Goal: Task Accomplishment & Management: Use online tool/utility

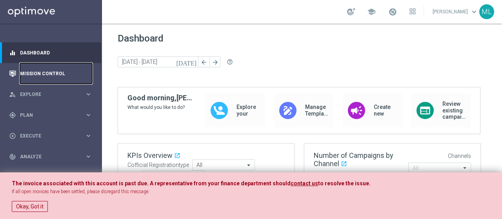
click at [28, 73] on link "Mission Control" at bounding box center [56, 73] width 72 height 21
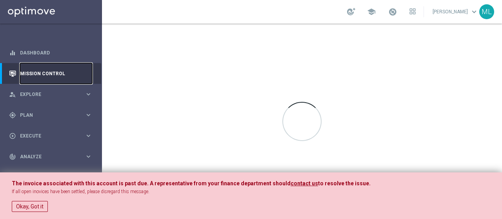
scroll to position [12, 0]
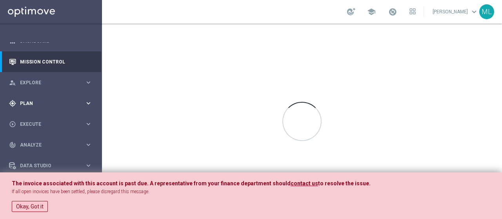
click at [27, 103] on span "Plan" at bounding box center [52, 103] width 65 height 5
click at [29, 155] on link "Streams" at bounding box center [50, 155] width 61 height 6
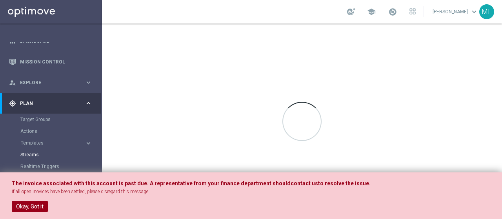
click at [27, 208] on button "Okay, Got it" at bounding box center [30, 206] width 36 height 11
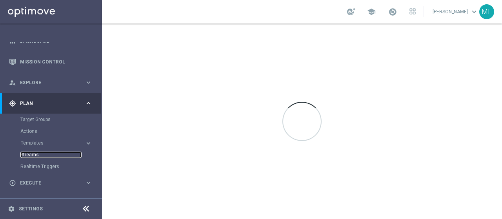
click at [30, 154] on link "Streams" at bounding box center [50, 155] width 61 height 6
click at [28, 155] on link "Streams" at bounding box center [50, 155] width 61 height 6
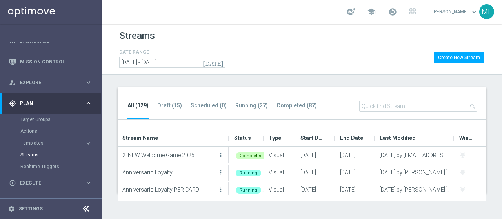
click at [241, 33] on div "Streams" at bounding box center [301, 37] width 365 height 19
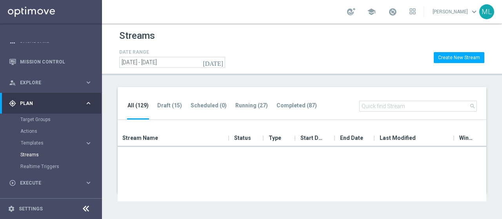
scroll to position [196, 0]
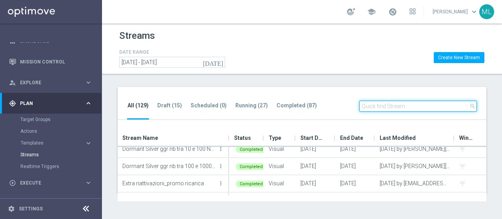
click at [371, 109] on input "text" at bounding box center [418, 106] width 118 height 11
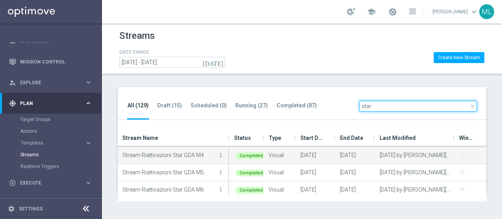
scroll to position [54, 0]
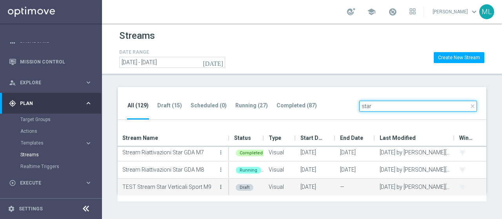
type input "star"
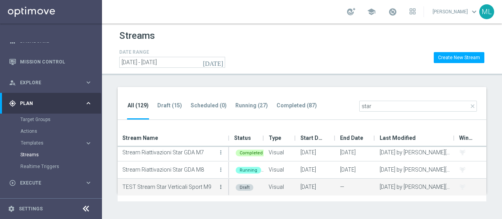
click at [221, 187] on icon "more_vert" at bounding box center [220, 187] width 6 height 6
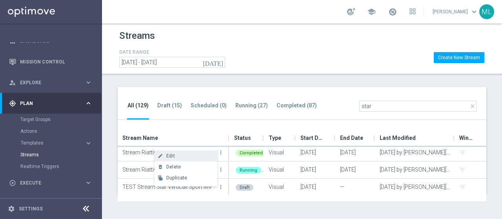
click at [165, 154] on div "create" at bounding box center [160, 155] width 12 height 5
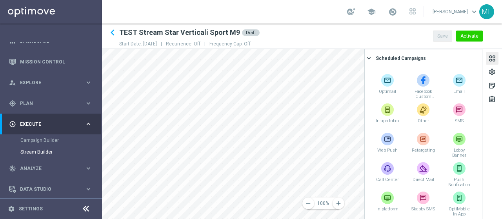
click at [490, 59] on div at bounding box center [491, 59] width 9 height 11
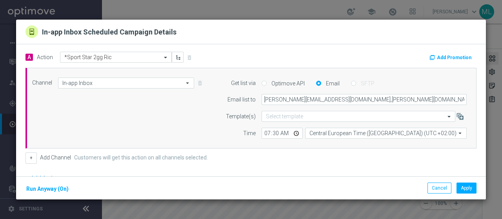
click at [432, 56] on button "Add Promotion" at bounding box center [450, 57] width 45 height 9
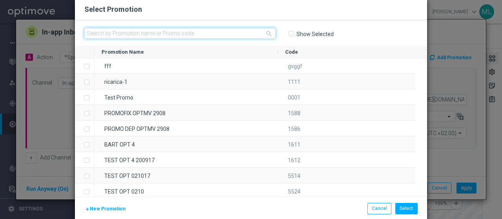
click at [125, 30] on input "text" at bounding box center [179, 33] width 191 height 11
paste input "332991"
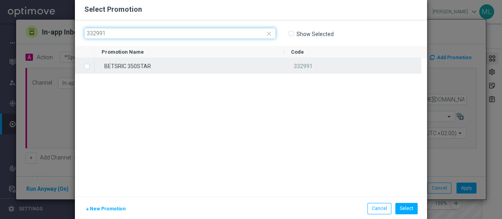
type input "332991"
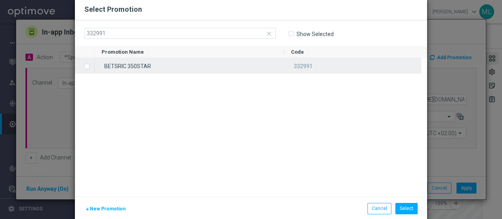
click at [92, 67] on label "Press SPACE to select this row." at bounding box center [93, 66] width 3 height 7
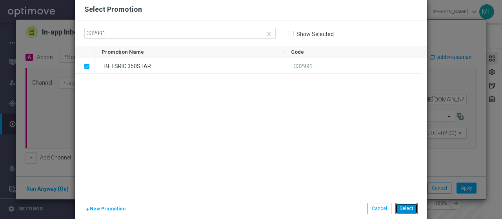
click at [404, 207] on button "Select" at bounding box center [406, 208] width 22 height 11
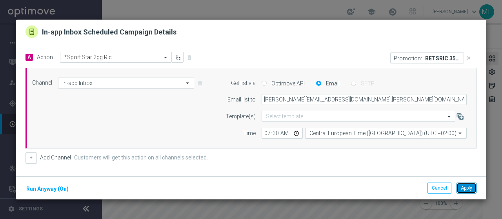
click at [466, 188] on button "Apply" at bounding box center [466, 188] width 20 height 11
click at [430, 55] on button "Add Promotion" at bounding box center [450, 57] width 45 height 9
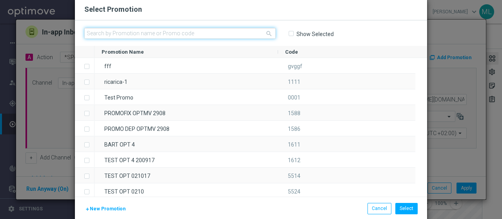
click at [150, 33] on input "text" at bounding box center [179, 33] width 191 height 11
paste input "332995"
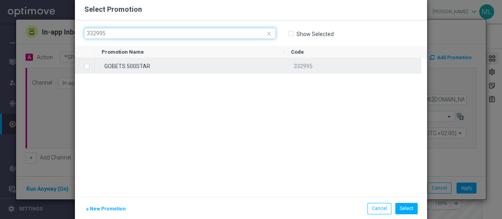
type input "332995"
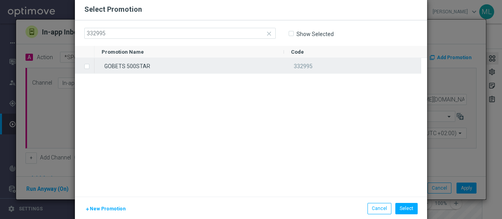
click at [92, 67] on label "Press SPACE to select this row." at bounding box center [93, 66] width 3 height 7
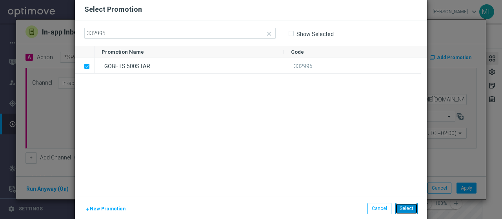
click at [405, 207] on button "Select" at bounding box center [406, 208] width 22 height 11
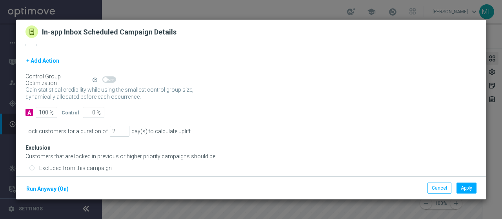
scroll to position [124, 0]
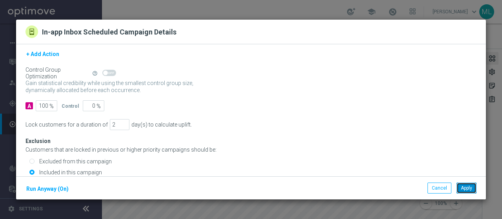
click at [466, 187] on button "Apply" at bounding box center [466, 188] width 20 height 11
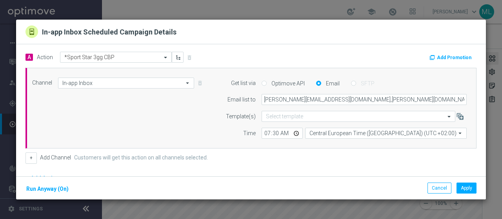
click at [447, 57] on button "Add Promotion" at bounding box center [450, 57] width 45 height 9
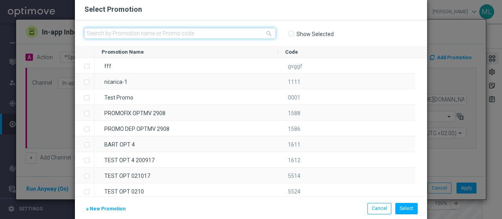
click at [169, 31] on input "text" at bounding box center [179, 33] width 191 height 11
paste input "332996"
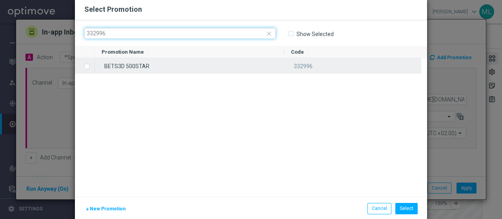
type input "332996"
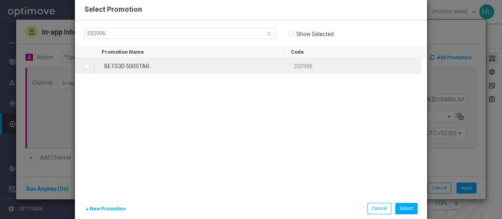
click at [92, 66] on label "Press SPACE to select this row." at bounding box center [93, 66] width 3 height 7
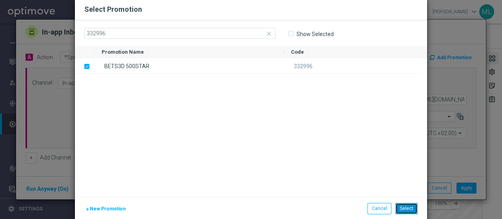
click at [404, 210] on button "Select" at bounding box center [406, 208] width 22 height 11
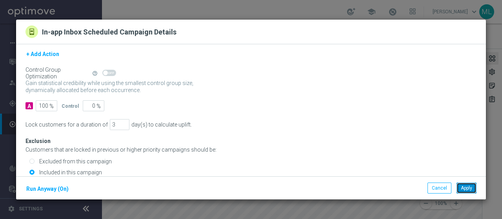
click at [469, 188] on button "Apply" at bounding box center [466, 188] width 20 height 11
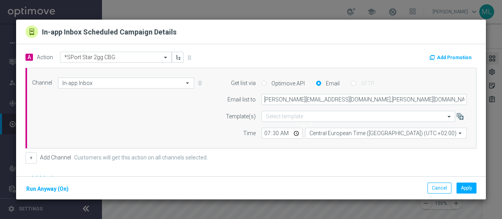
click at [440, 59] on button "Add Promotion" at bounding box center [450, 57] width 45 height 9
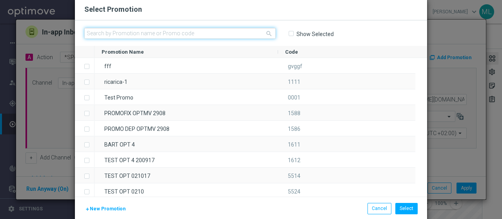
click at [120, 32] on input "text" at bounding box center [179, 33] width 191 height 11
paste input "333010"
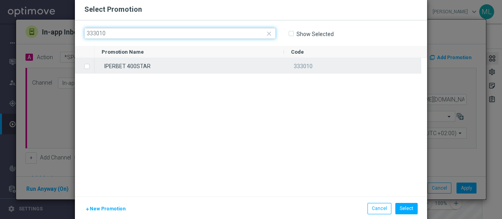
type input "333010"
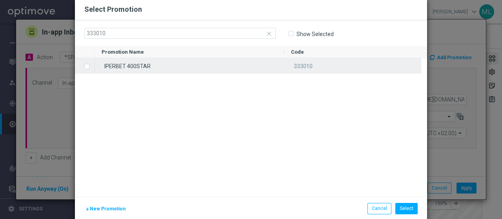
click at [92, 65] on label "Press SPACE to select this row." at bounding box center [93, 66] width 3 height 7
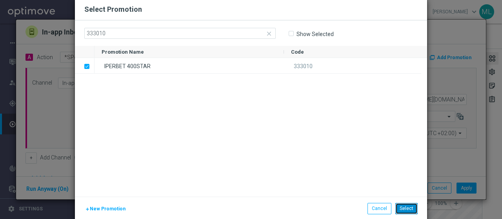
click at [403, 207] on button "Select" at bounding box center [406, 208] width 22 height 11
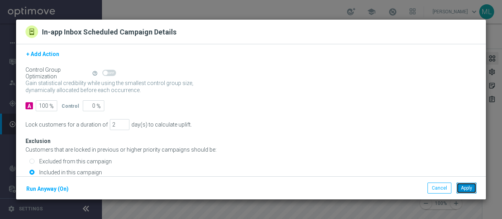
click at [467, 190] on button "Apply" at bounding box center [466, 188] width 20 height 11
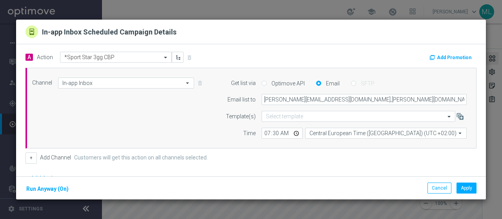
click at [444, 58] on button "Add Promotion" at bounding box center [450, 57] width 45 height 9
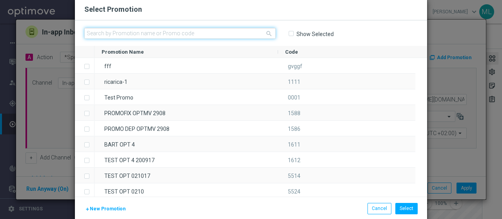
click at [161, 31] on input "text" at bounding box center [179, 33] width 191 height 11
paste input "333012"
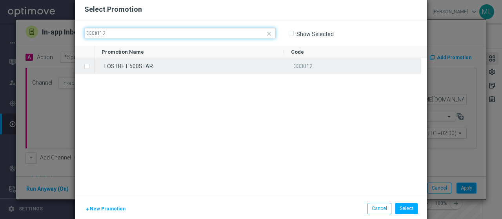
type input "333012"
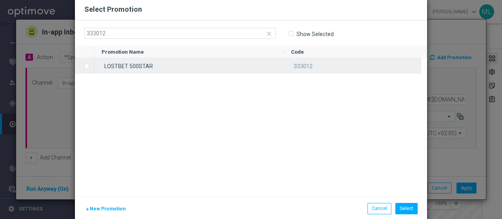
click at [92, 67] on label "Press SPACE to select this row." at bounding box center [93, 66] width 3 height 7
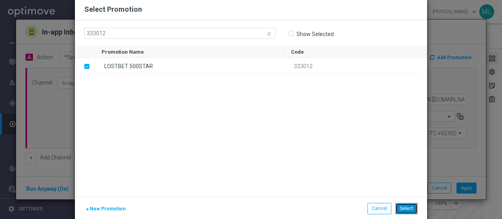
click at [404, 208] on button "Select" at bounding box center [406, 208] width 22 height 11
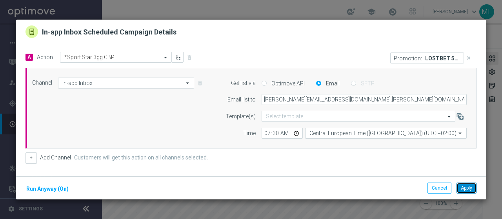
click at [466, 187] on button "Apply" at bounding box center [466, 188] width 20 height 11
click at [440, 56] on button "Add Promotion" at bounding box center [450, 57] width 45 height 9
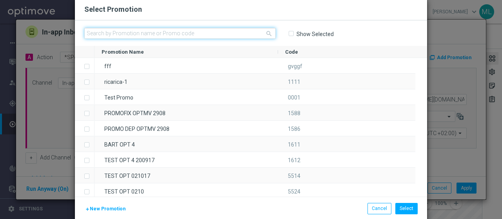
click at [132, 32] on input "text" at bounding box center [179, 33] width 191 height 11
paste input "333023"
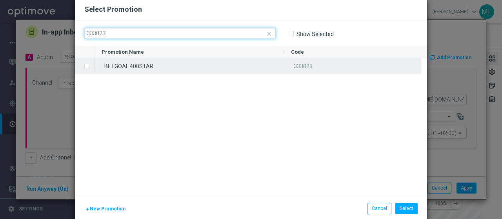
type input "333023"
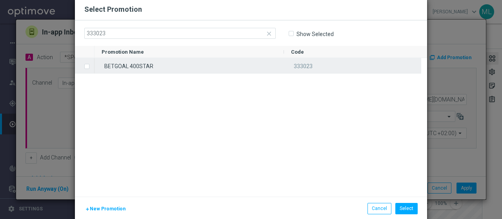
click at [92, 65] on label "Press SPACE to select this row." at bounding box center [93, 66] width 3 height 7
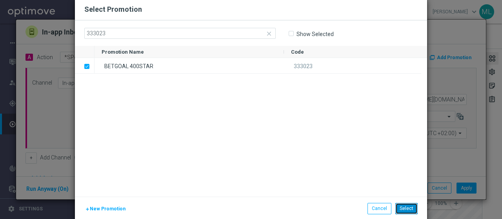
click at [401, 206] on button "Select" at bounding box center [406, 208] width 22 height 11
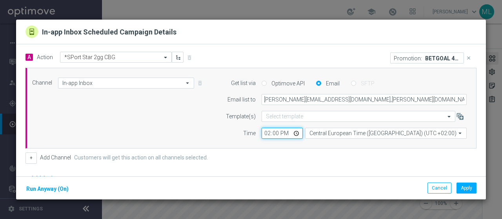
click at [268, 133] on input "14:00" at bounding box center [281, 133] width 41 height 11
click at [261, 135] on input "14:00" at bounding box center [281, 133] width 41 height 11
type input "07:30"
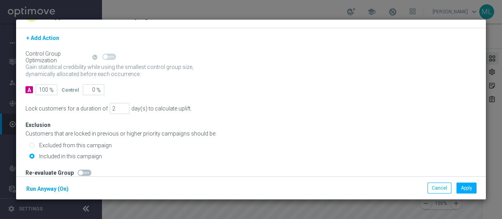
scroll to position [24, 0]
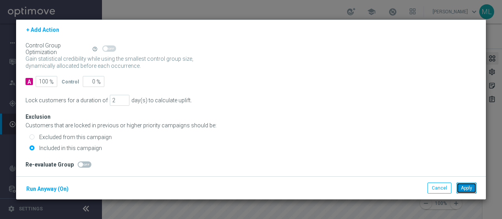
click at [466, 191] on button "Apply" at bounding box center [466, 188] width 20 height 11
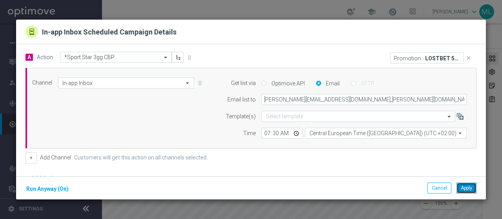
click at [466, 186] on button "Apply" at bounding box center [466, 188] width 20 height 11
click at [437, 57] on button "Add Promotion" at bounding box center [450, 57] width 45 height 9
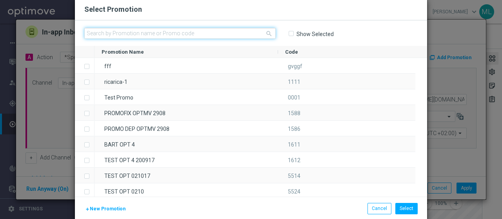
click at [134, 33] on input "text" at bounding box center [179, 33] width 191 height 11
paste input "333024"
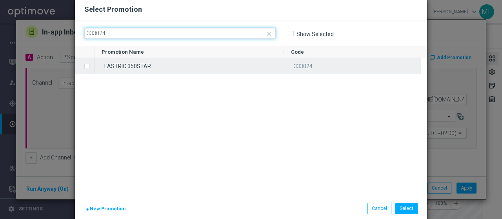
type input "333024"
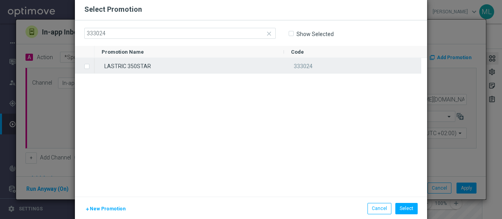
click at [92, 67] on label "Press SPACE to select this row." at bounding box center [93, 66] width 3 height 7
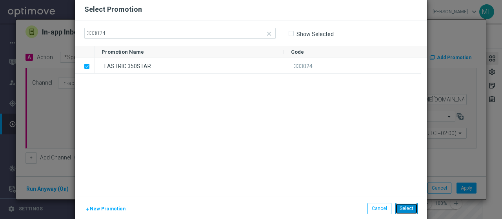
click at [405, 208] on button "Select" at bounding box center [406, 208] width 22 height 11
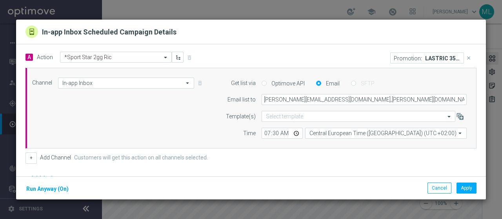
drag, startPoint x: 305, startPoint y: 163, endPoint x: 305, endPoint y: 155, distance: 8.6
click at [305, 155] on form "A Action Select action *Sport Star 2gg Ric delete_forever Promotion: LASTRIC 35…" at bounding box center [250, 144] width 451 height 184
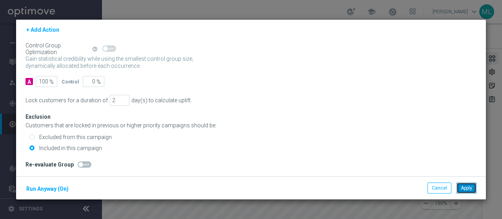
click at [465, 190] on button "Apply" at bounding box center [466, 188] width 20 height 11
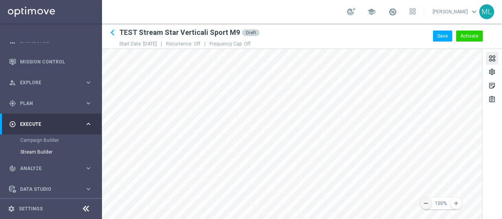
click at [423, 202] on icon "remove" at bounding box center [425, 203] width 7 height 7
click at [424, 202] on icon "remove" at bounding box center [425, 203] width 7 height 7
click at [426, 203] on icon "remove" at bounding box center [425, 203] width 7 height 7
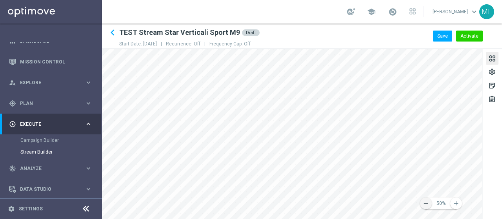
click at [426, 203] on icon "remove" at bounding box center [425, 203] width 7 height 7
click at [444, 32] on button "Save" at bounding box center [442, 36] width 19 height 11
click at [491, 69] on div "settings" at bounding box center [491, 73] width 7 height 10
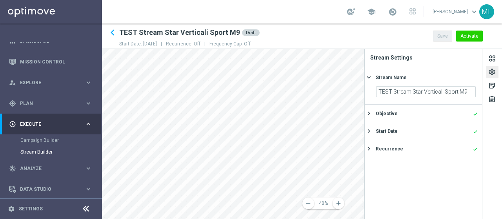
click at [493, 72] on div "settings" at bounding box center [491, 73] width 7 height 10
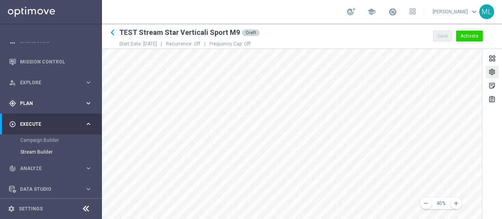
click at [21, 105] on span "Plan" at bounding box center [52, 103] width 65 height 5
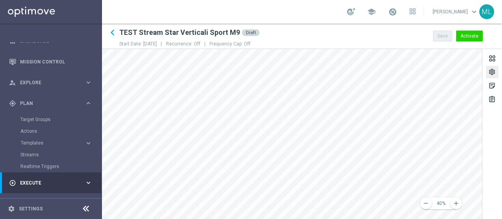
click at [27, 158] on div "Streams" at bounding box center [60, 155] width 81 height 12
click at [28, 156] on link "Streams" at bounding box center [50, 155] width 61 height 6
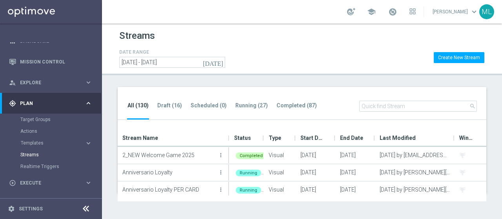
click at [382, 105] on input "text" at bounding box center [418, 106] width 118 height 11
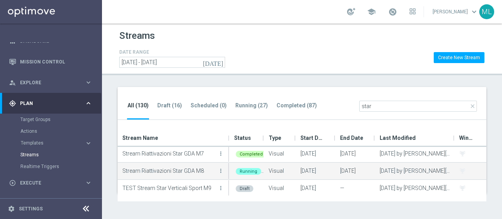
scroll to position [54, 0]
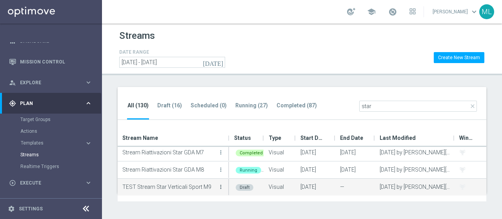
type input "star"
click at [219, 185] on icon "more_vert" at bounding box center [220, 187] width 6 height 6
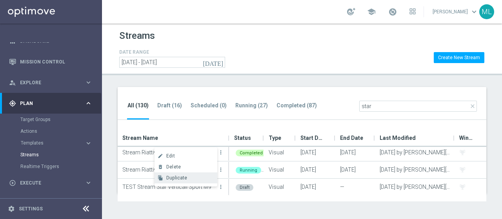
click at [173, 179] on span "Duplicate" at bounding box center [176, 177] width 21 height 5
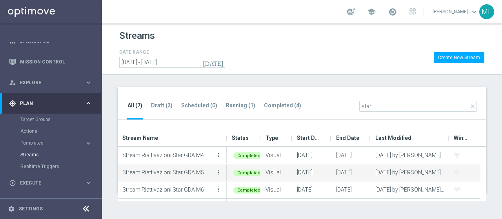
scroll to position [66, 0]
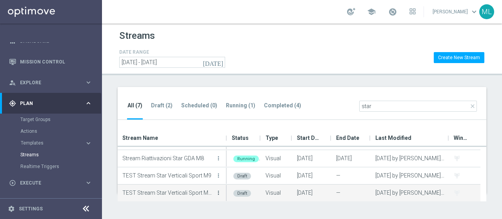
click at [219, 191] on icon "more_vert" at bounding box center [218, 193] width 6 height 6
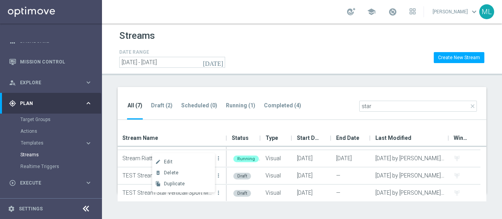
click at [269, 60] on div "DATE RANGE [DATE] [DATE] - [DATE] Create New Stream" at bounding box center [301, 57] width 365 height 20
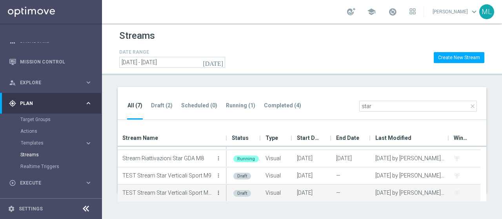
click at [219, 192] on icon "more_vert" at bounding box center [218, 193] width 6 height 6
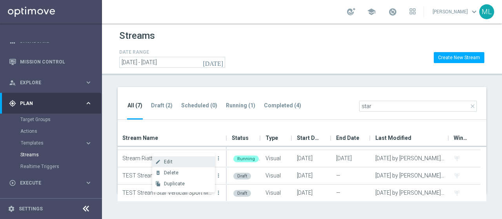
click at [178, 159] on div "Edit" at bounding box center [187, 161] width 47 height 5
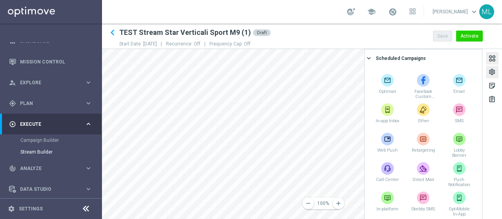
click at [489, 73] on div "settings" at bounding box center [491, 73] width 7 height 10
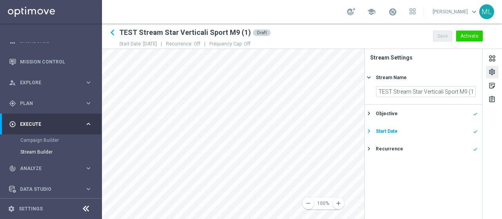
click at [397, 130] on div "Start Date done" at bounding box center [426, 131] width 102 height 7
click at [468, 127] on icon "[DATE]" at bounding box center [463, 125] width 23 height 9
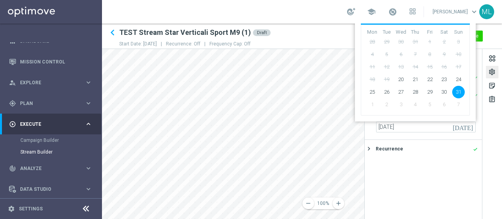
click at [458, 105] on span "7" at bounding box center [458, 104] width 13 height 13
click at [428, 101] on span "5" at bounding box center [429, 104] width 13 height 13
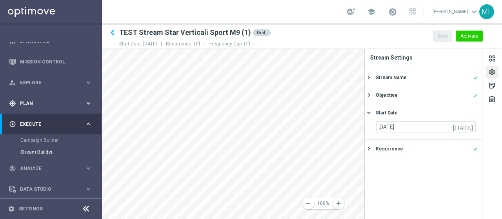
click at [27, 103] on span "Plan" at bounding box center [52, 103] width 65 height 5
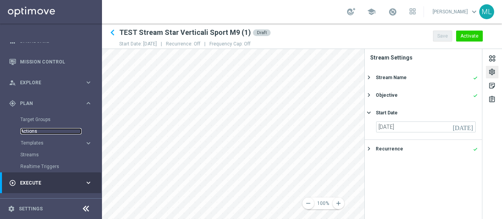
click at [30, 132] on link "Actions" at bounding box center [50, 131] width 61 height 6
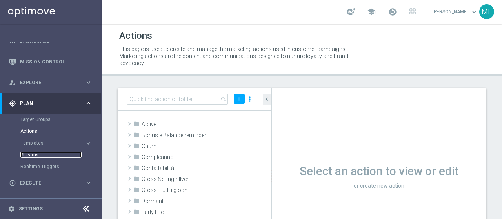
click at [28, 152] on link "Streams" at bounding box center [50, 155] width 61 height 6
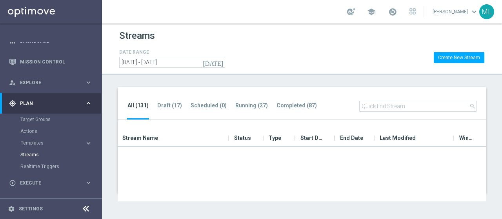
scroll to position [1293, 0]
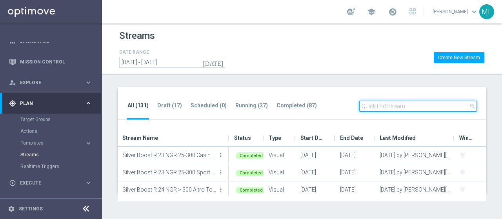
click at [378, 106] on input "text" at bounding box center [418, 106] width 118 height 11
type input "star"
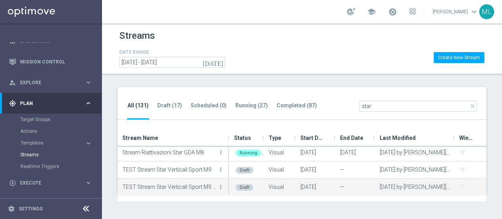
click at [222, 184] on icon "more_vert" at bounding box center [220, 187] width 6 height 6
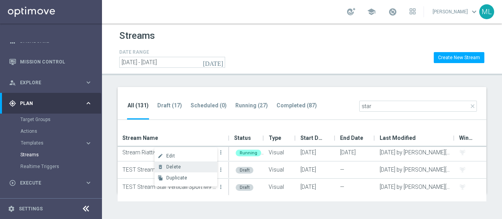
click at [175, 166] on span "Delete" at bounding box center [173, 166] width 14 height 5
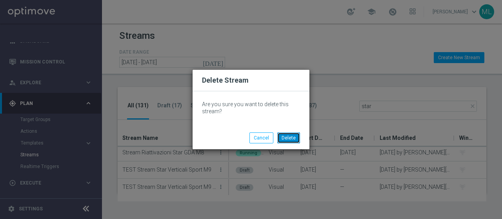
click at [292, 136] on button "Delete" at bounding box center [288, 137] width 23 height 11
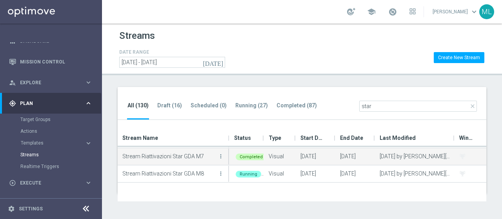
scroll to position [54, 0]
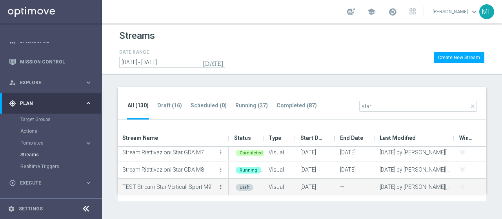
click at [220, 187] on icon "more_vert" at bounding box center [220, 187] width 6 height 6
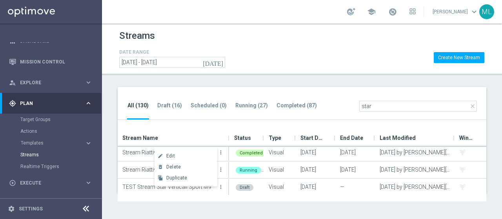
click at [254, 82] on div "Streams DATE RANGE [DATE] [DATE] - [DATE] Create New Stream All (130) Draft (16…" at bounding box center [302, 122] width 400 height 196
click at [33, 120] on link "Target Groups" at bounding box center [50, 119] width 61 height 6
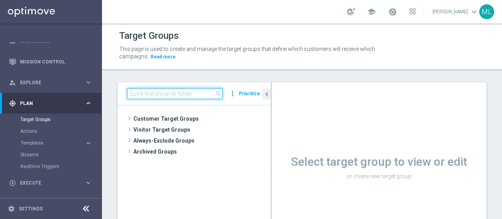
click at [174, 91] on input at bounding box center [175, 93] width 96 height 11
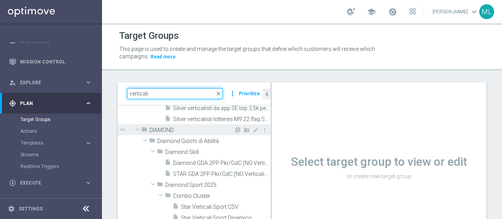
scroll to position [78, 0]
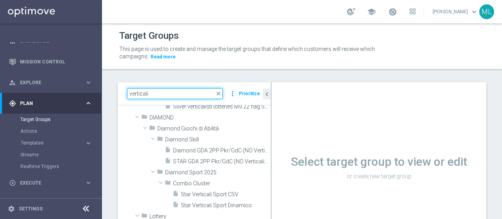
type input "verticali"
